Goal: Task Accomplishment & Management: Use online tool/utility

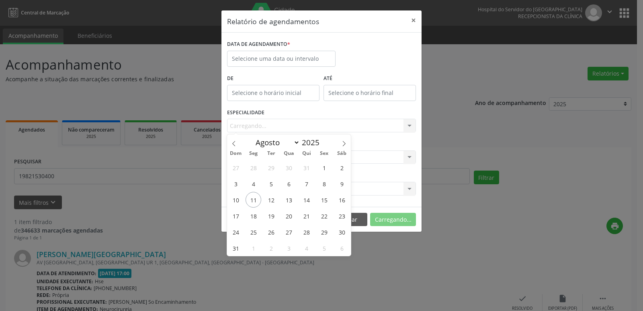
select select "7"
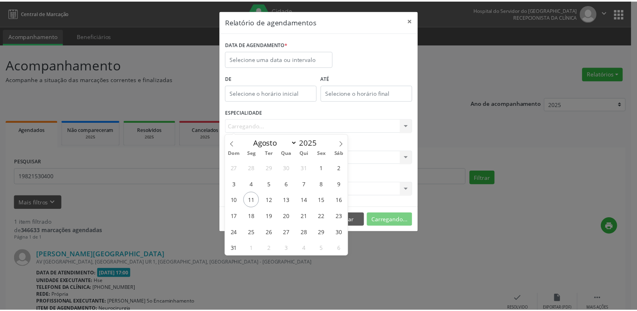
scroll to position [67, 0]
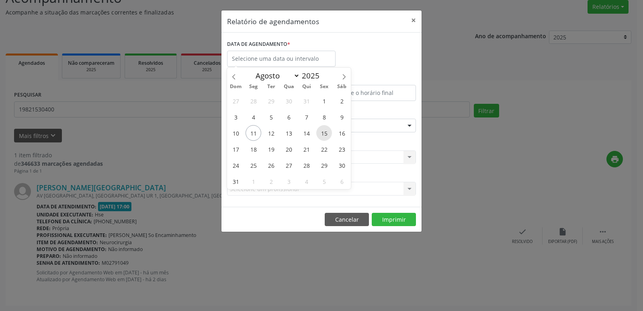
click at [334, 136] on div "27 28 29 30 31 1 2 3 4 5 6 7 8 9 10 11 12 13 14 15 16 17 18 19 20 21 22 23 24 2…" at bounding box center [289, 140] width 124 height 97
click at [327, 132] on span "15" at bounding box center [325, 133] width 16 height 16
type input "[DATE]"
click at [252, 133] on span "11" at bounding box center [254, 133] width 16 height 16
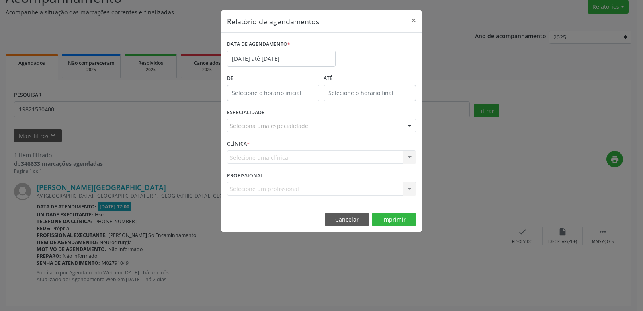
click at [252, 133] on div "ESPECIALIDADE Seleciona uma especialidade Todas as especialidades Alergologia A…" at bounding box center [321, 122] width 193 height 31
click at [410, 123] on div at bounding box center [410, 126] width 12 height 14
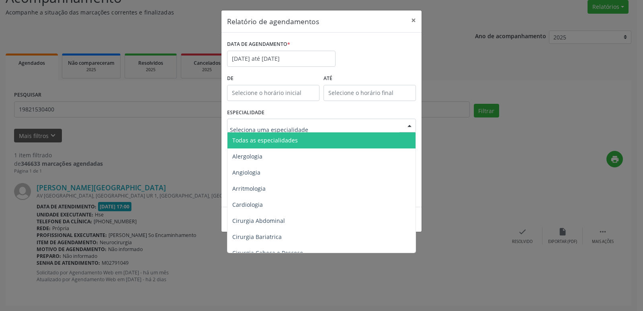
click at [321, 142] on span "Todas as especialidades" at bounding box center [322, 140] width 189 height 16
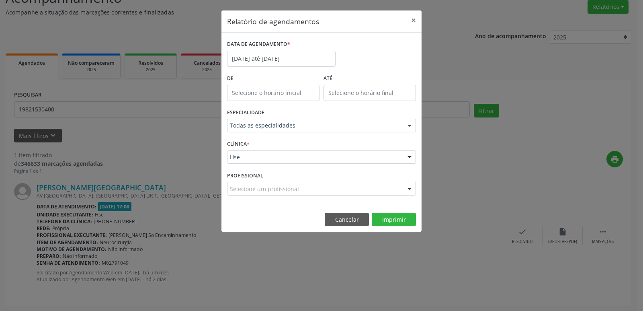
click at [408, 158] on div at bounding box center [410, 158] width 12 height 14
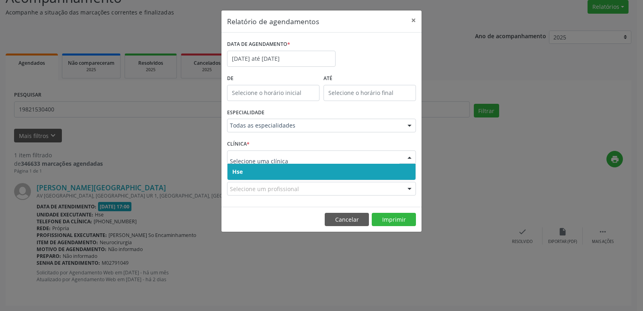
click at [232, 171] on span "Hse" at bounding box center [322, 172] width 188 height 16
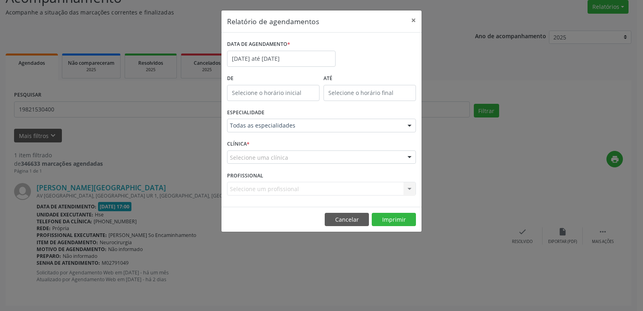
click at [407, 158] on div at bounding box center [410, 158] width 12 height 14
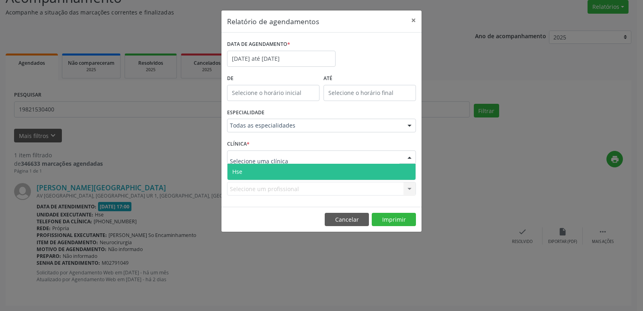
click at [269, 171] on span "Hse" at bounding box center [322, 172] width 188 height 16
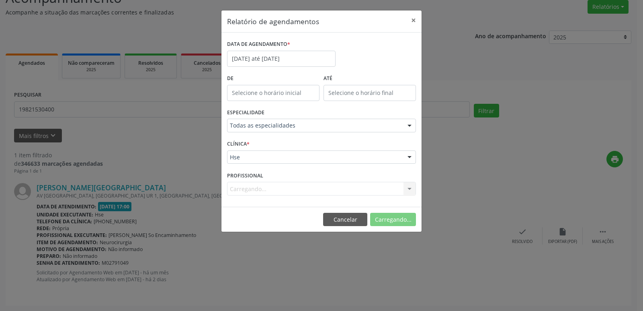
click at [412, 190] on div "Carregando... Todos os profissionais [PERSON_NAME] Interaminense Junior [PERSON…" at bounding box center [321, 189] width 189 height 14
click at [411, 190] on div "Carregando... Todos os profissionais [PERSON_NAME] Interaminense Junior [PERSON…" at bounding box center [321, 189] width 189 height 14
click at [411, 189] on div "Carregando... Todos os profissionais [PERSON_NAME] Interaminense Junior [PERSON…" at bounding box center [321, 189] width 189 height 14
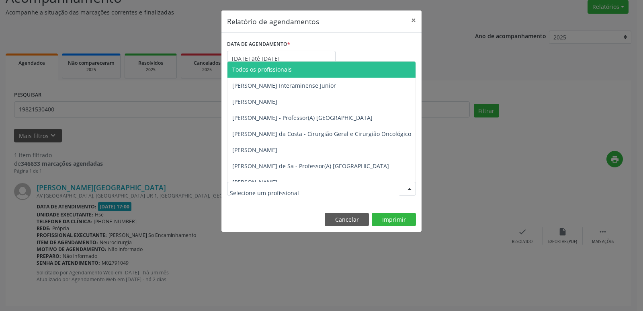
click at [409, 189] on div at bounding box center [410, 189] width 12 height 14
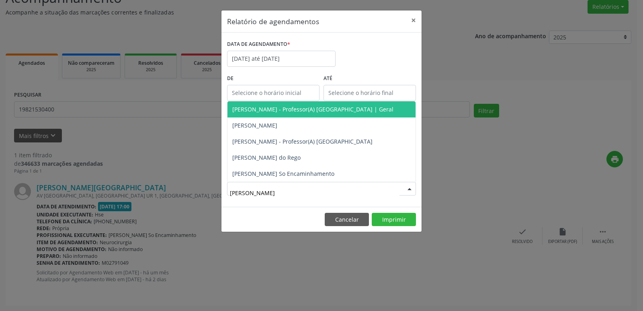
type input "[PERSON_NAME]"
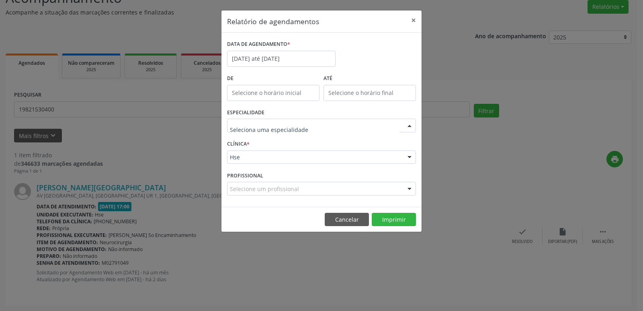
click at [409, 124] on div at bounding box center [410, 126] width 12 height 14
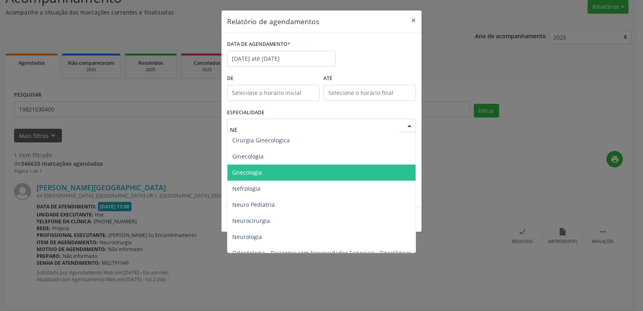
type input "NEU"
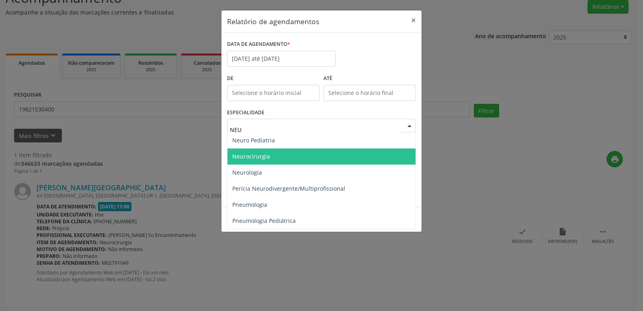
click at [266, 158] on span "Neurocirurgia" at bounding box center [251, 156] width 38 height 8
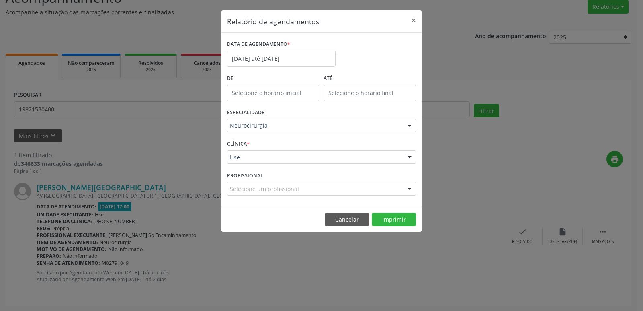
click at [409, 155] on div at bounding box center [410, 158] width 12 height 14
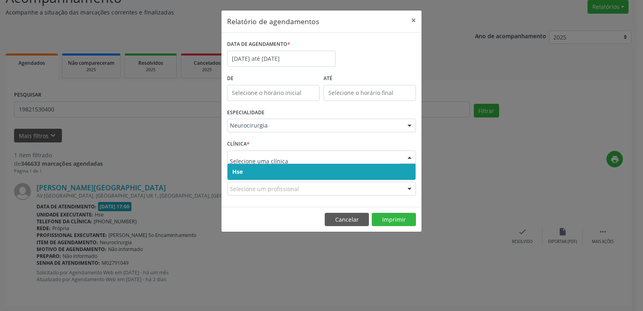
click at [259, 170] on span "Hse" at bounding box center [322, 172] width 188 height 16
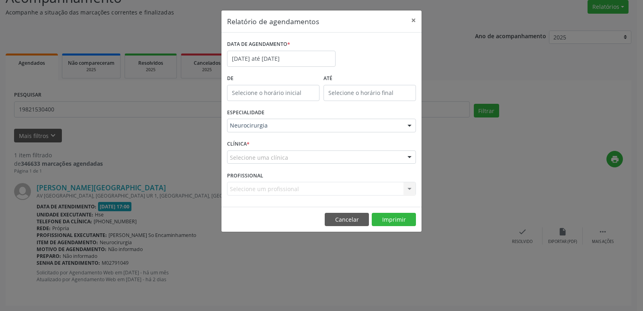
click at [409, 158] on div at bounding box center [410, 158] width 12 height 14
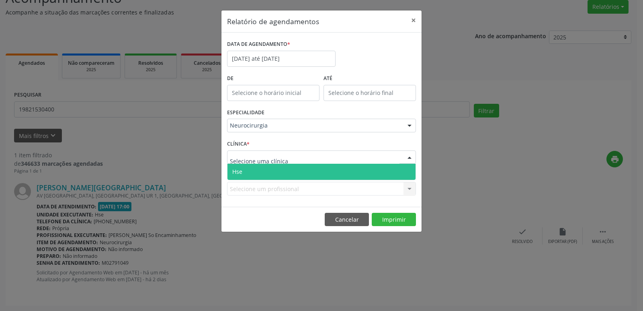
click at [241, 170] on span "Hse" at bounding box center [237, 172] width 10 height 8
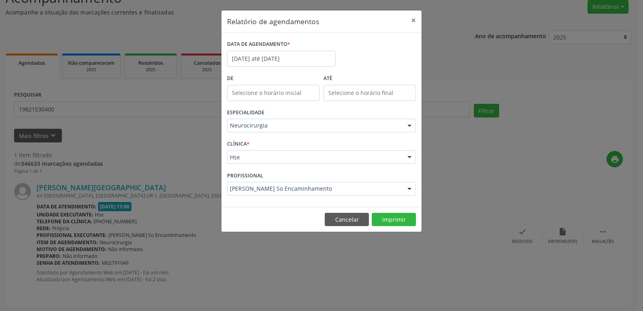
click at [413, 189] on div at bounding box center [410, 189] width 12 height 14
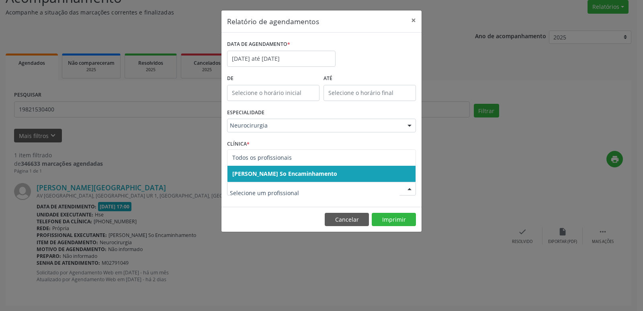
click at [337, 175] on span "[PERSON_NAME] So Encaminhamento" at bounding box center [284, 174] width 105 height 8
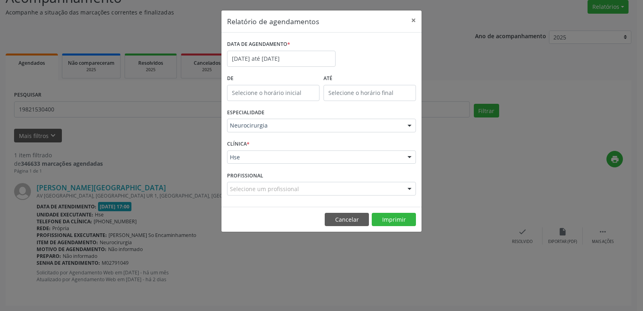
click at [409, 190] on div at bounding box center [410, 189] width 12 height 14
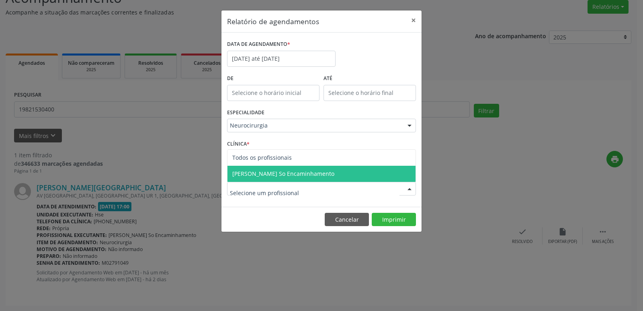
click at [312, 174] on span "[PERSON_NAME] So Encaminhamento" at bounding box center [283, 174] width 102 height 8
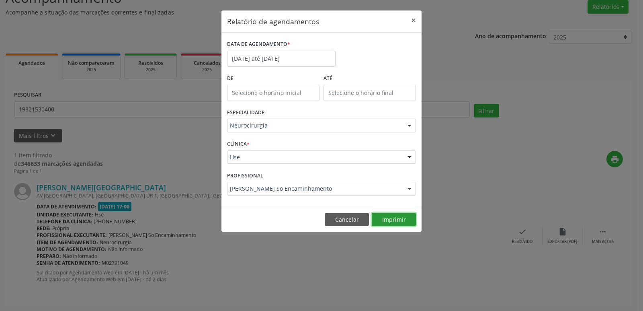
click at [395, 218] on button "Imprimir" at bounding box center [394, 220] width 44 height 14
click at [414, 21] on button "×" at bounding box center [414, 20] width 16 height 20
